Goal: Information Seeking & Learning: Learn about a topic

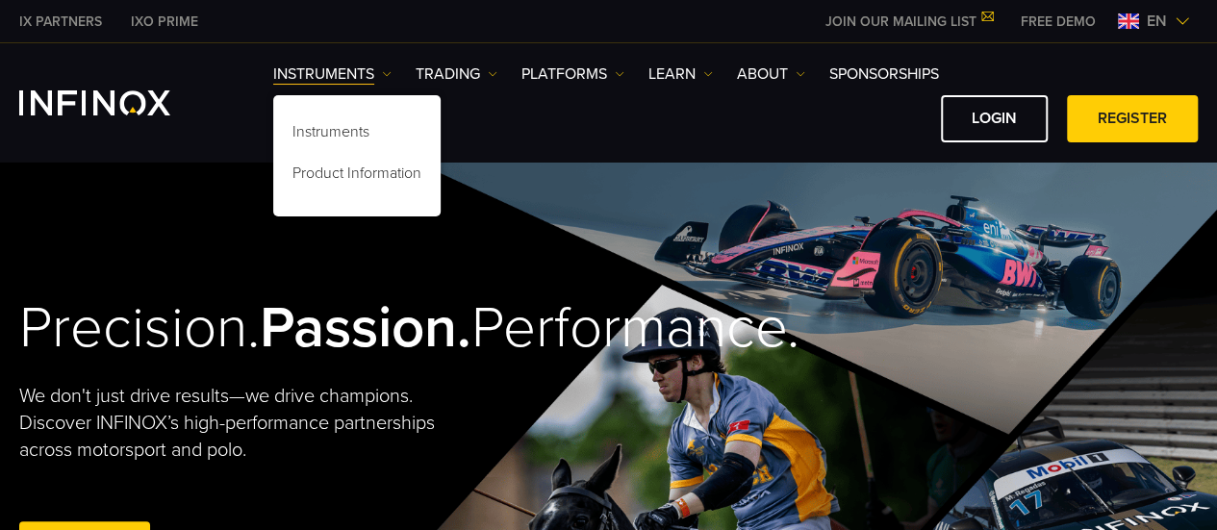
click at [371, 70] on link "Instruments" at bounding box center [332, 74] width 118 height 23
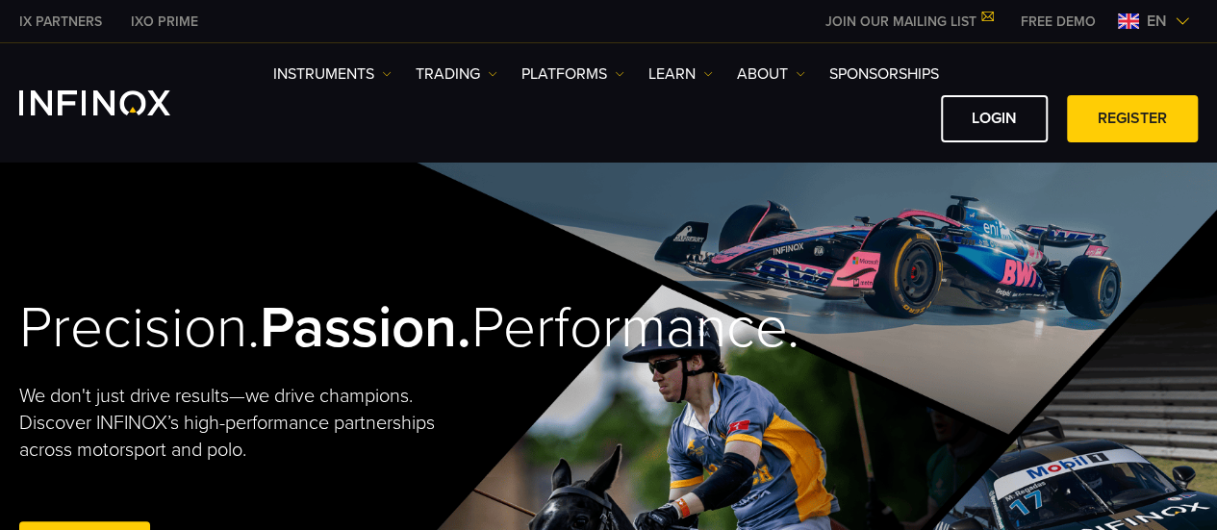
click at [371, 70] on link "Instruments" at bounding box center [332, 74] width 118 height 23
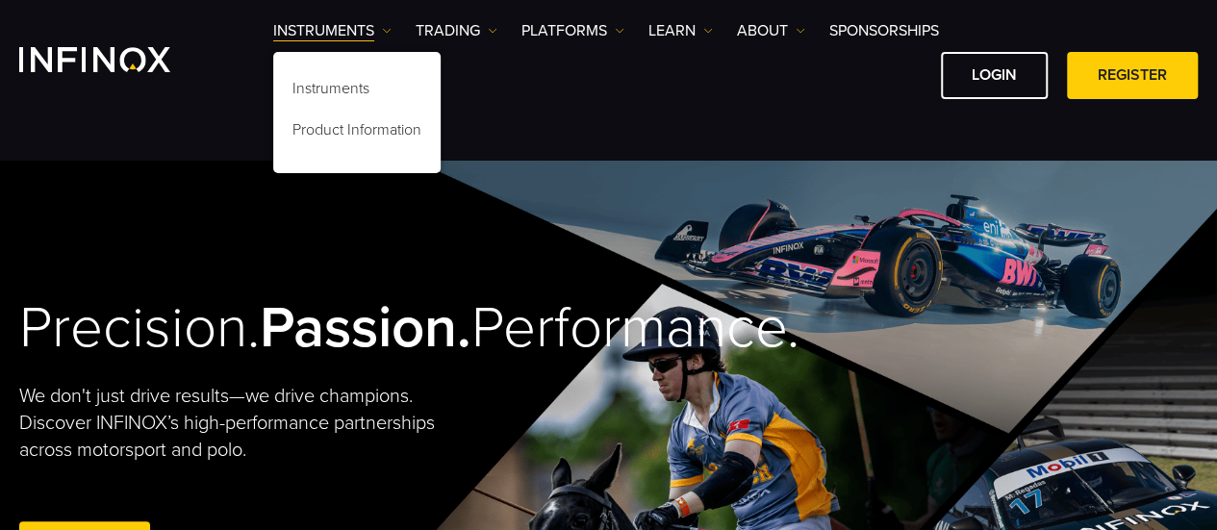
scroll to position [69, 0]
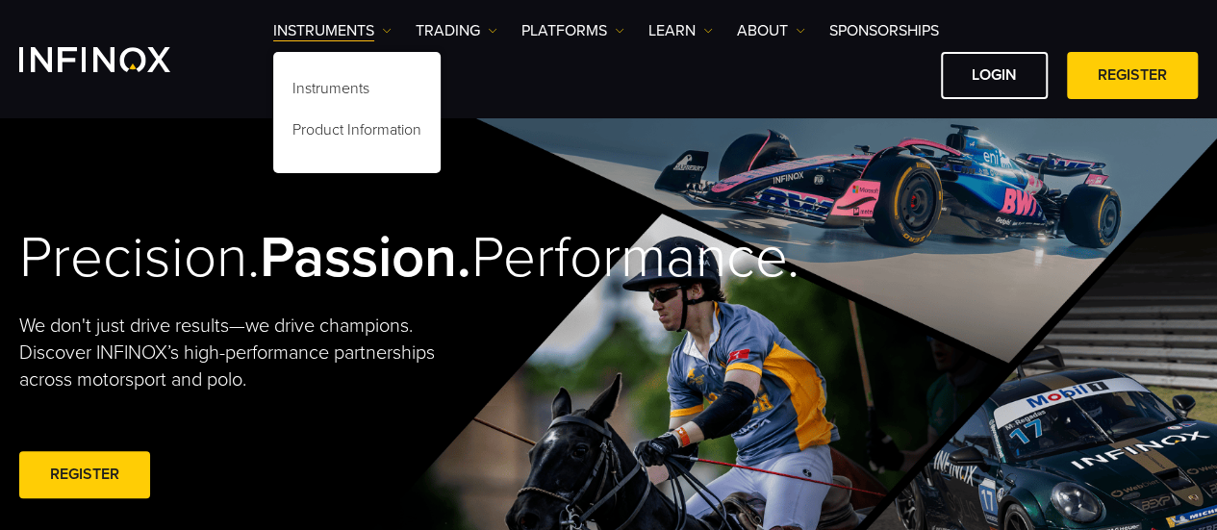
click at [791, 86] on div "LOGIN REGISTER" at bounding box center [735, 75] width 925 height 47
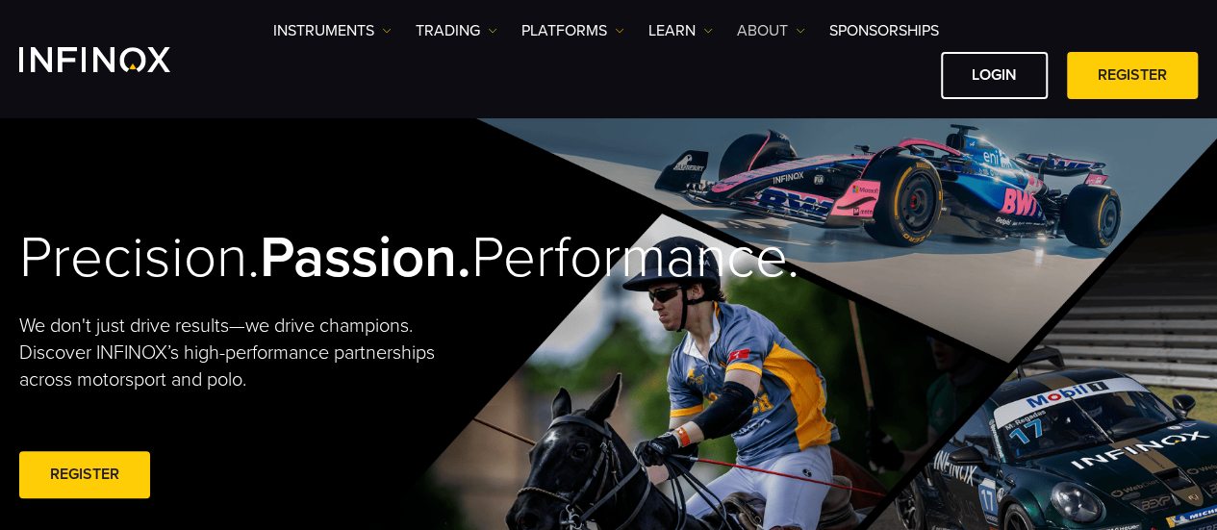
click at [795, 36] on link "ABOUT" at bounding box center [771, 30] width 68 height 23
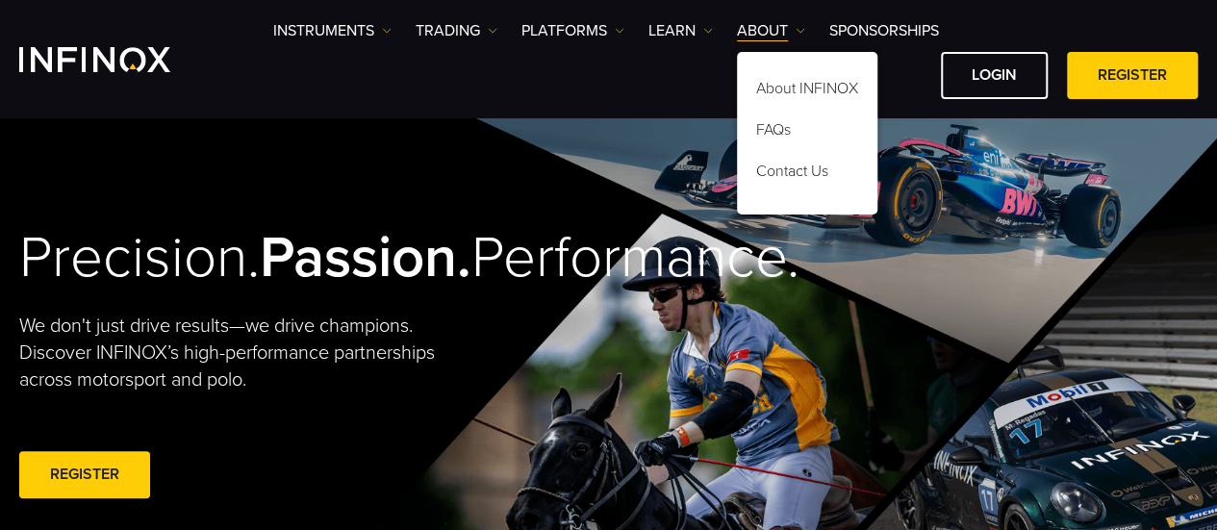
scroll to position [0, 0]
click at [710, 37] on link "Learn" at bounding box center [681, 30] width 64 height 23
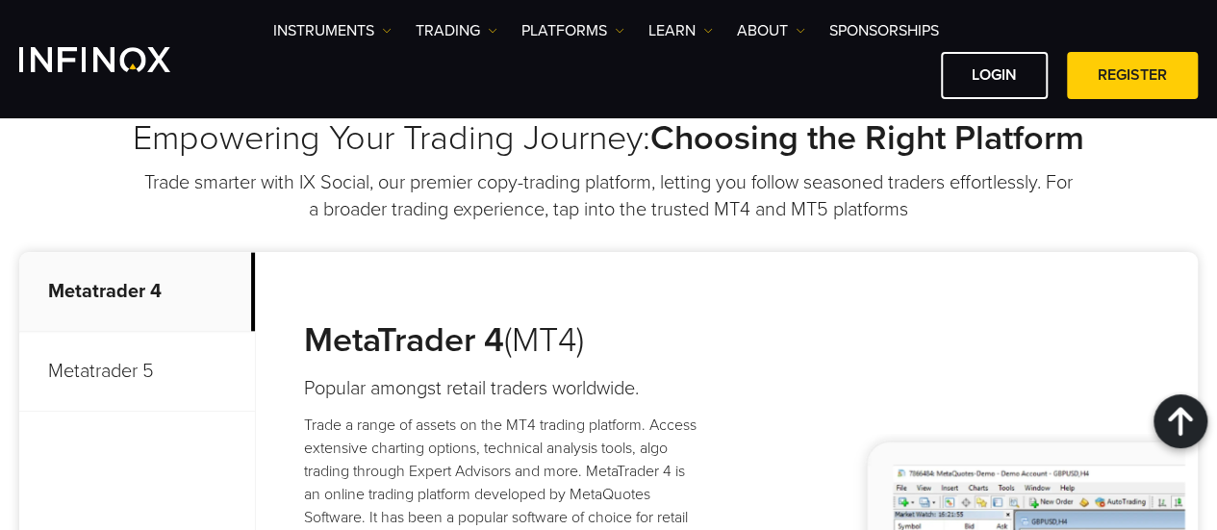
click at [160, 343] on p "Metatrader 5" at bounding box center [137, 372] width 236 height 80
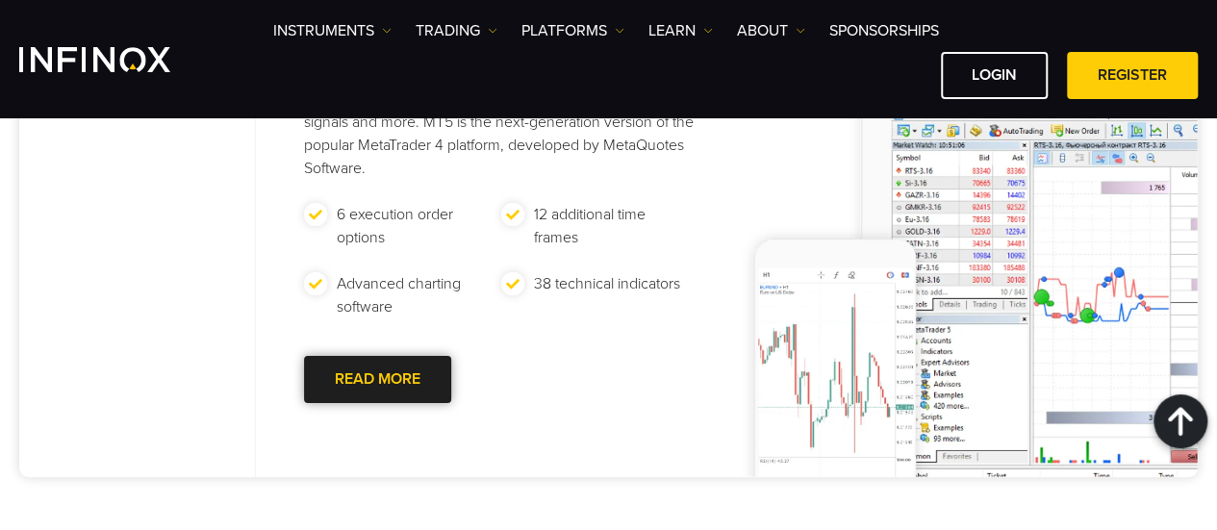
click at [378, 380] on div at bounding box center [378, 380] width 0 height 0
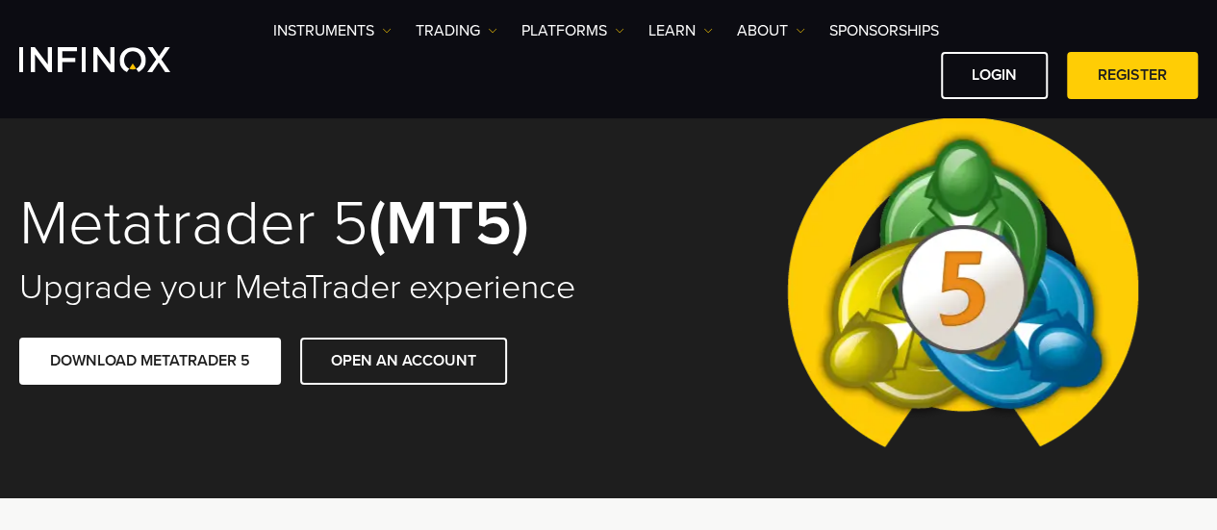
scroll to position [85, 0]
